Goal: Task Accomplishment & Management: Manage account settings

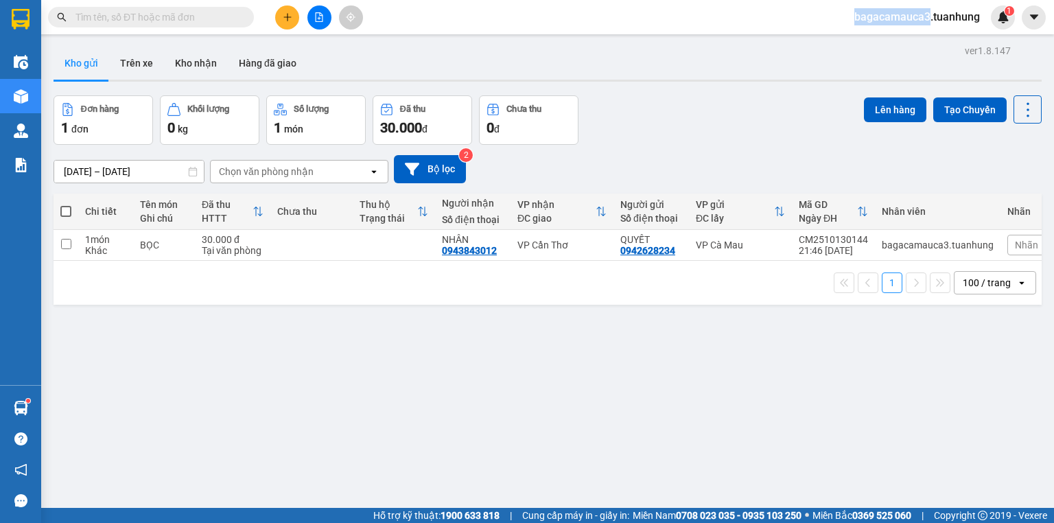
click at [897, 12] on span "bagacamauca3.tuanhung" at bounding box center [917, 16] width 148 height 17
click at [905, 41] on span "Đăng xuất" at bounding box center [923, 42] width 117 height 15
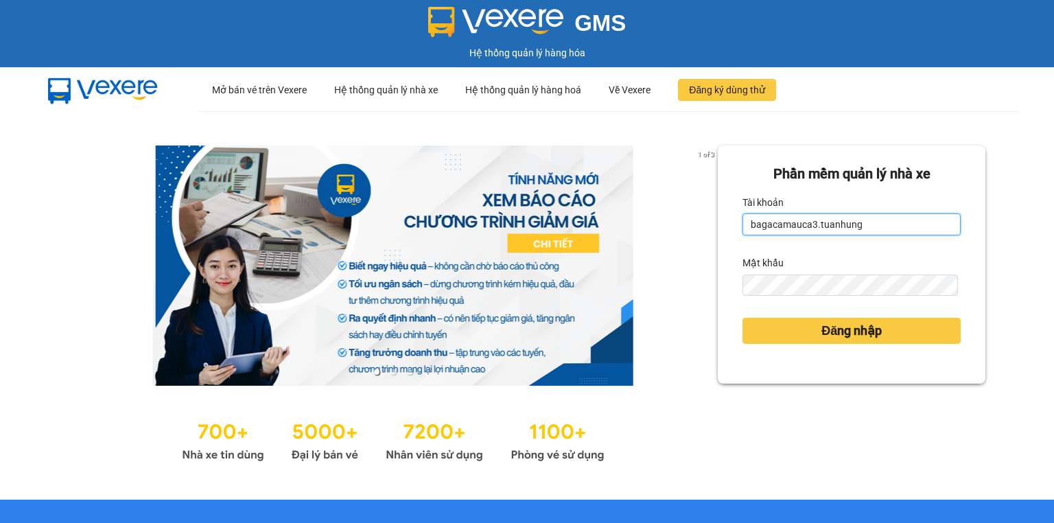
click at [870, 222] on input "bagacamauca3.tuanhung" at bounding box center [852, 224] width 218 height 22
type input "bagacamauca1.tuanhung"
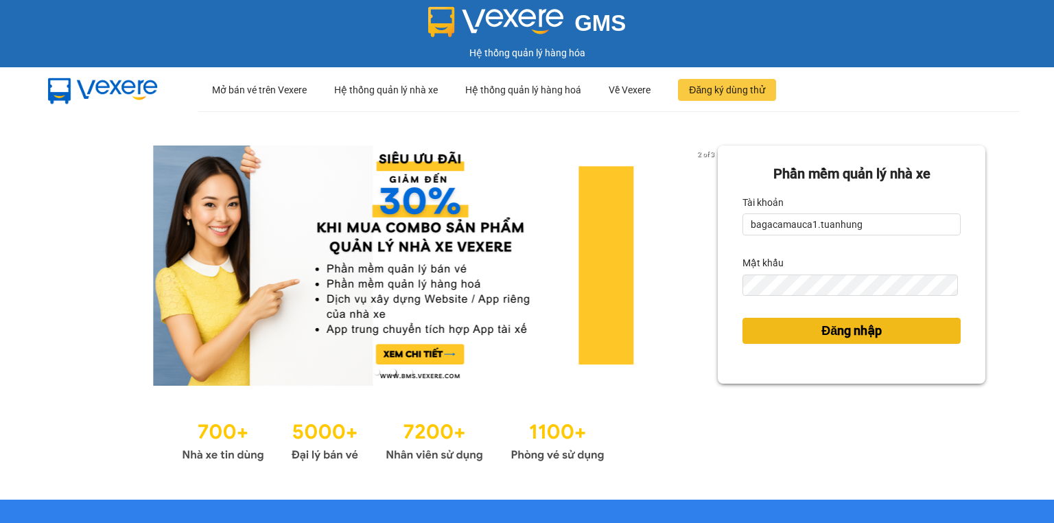
click at [891, 321] on button "Đăng nhập" at bounding box center [852, 331] width 218 height 26
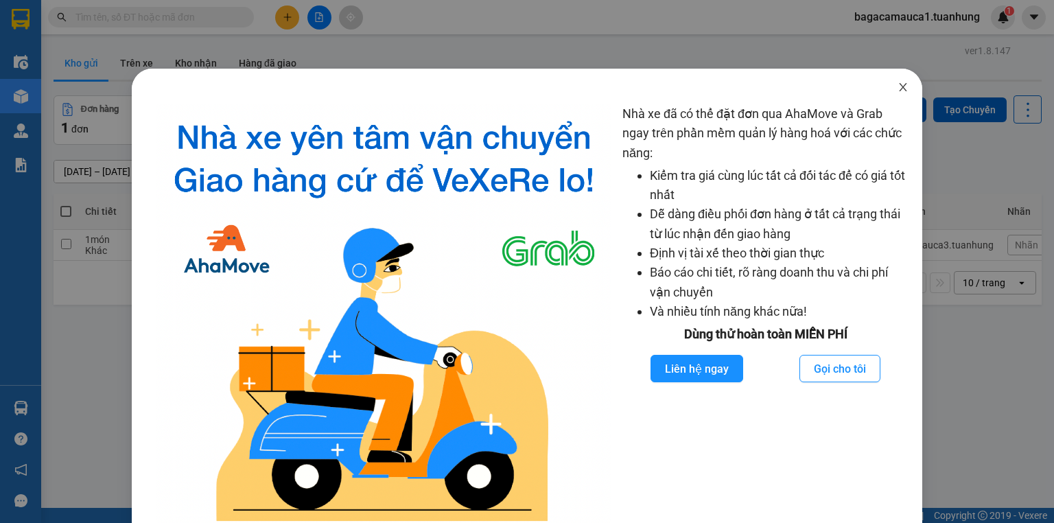
click at [898, 88] on icon "close" at bounding box center [903, 87] width 11 height 11
